Goal: Task Accomplishment & Management: Complete application form

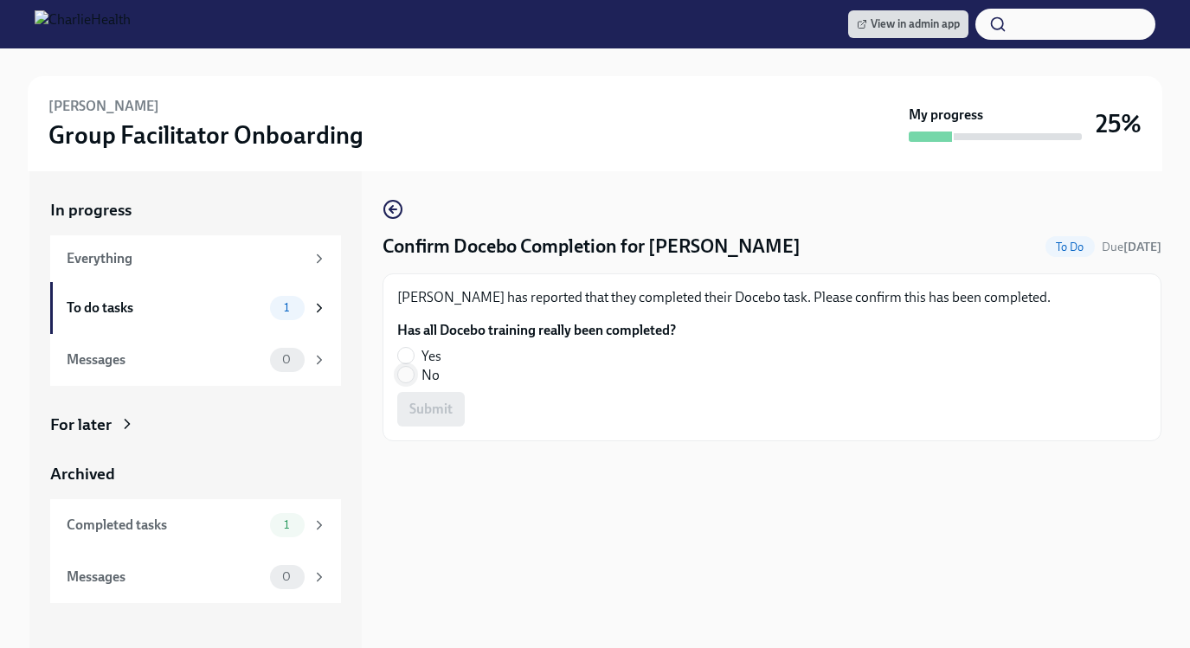
click at [408, 379] on input "No" at bounding box center [406, 375] width 16 height 16
radio input "true"
click at [419, 423] on button "Submit" at bounding box center [431, 409] width 68 height 35
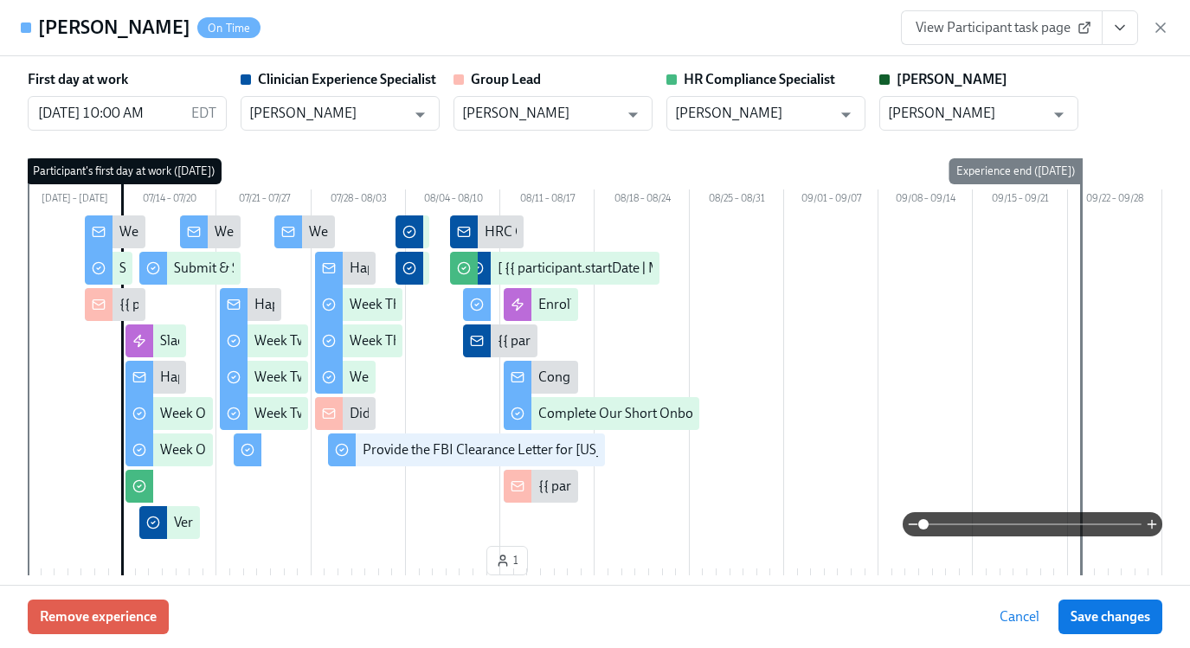
scroll to position [0, 25657]
